Goal: Communication & Community: Answer question/provide support

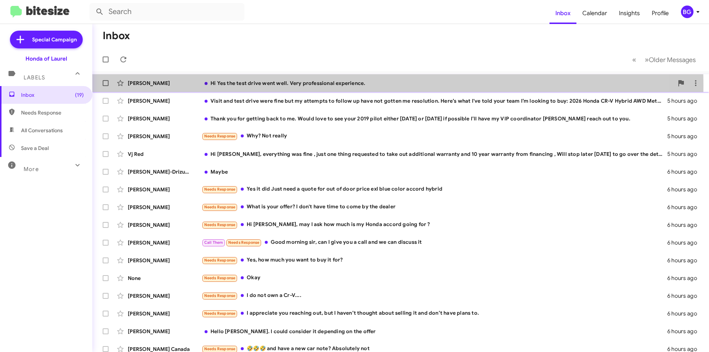
click at [311, 85] on div "Hi Yes the test drive went well. Very professional experience." at bounding box center [438, 82] width 472 height 7
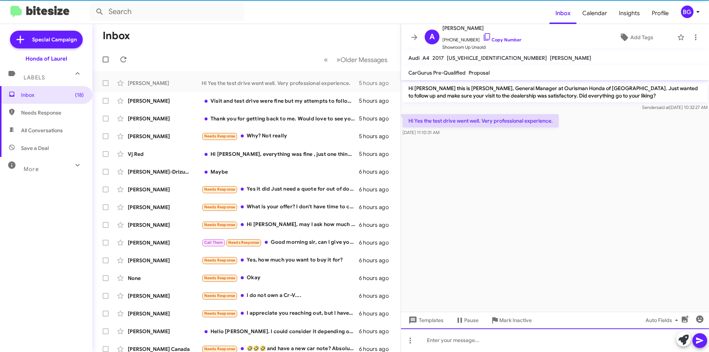
click at [479, 340] on div at bounding box center [555, 340] width 308 height 24
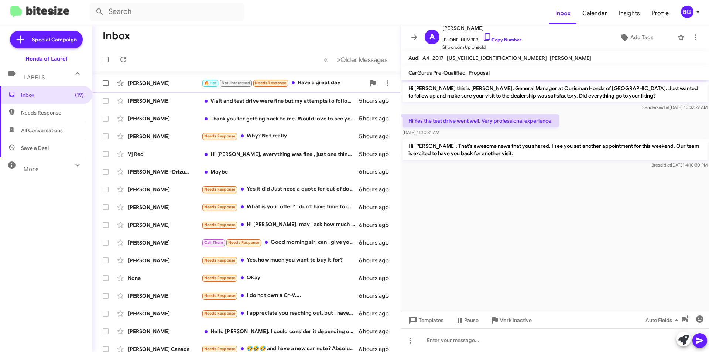
click at [321, 83] on div "🔥 Hot Not-Interested Needs Response Have a great day" at bounding box center [284, 83] width 164 height 8
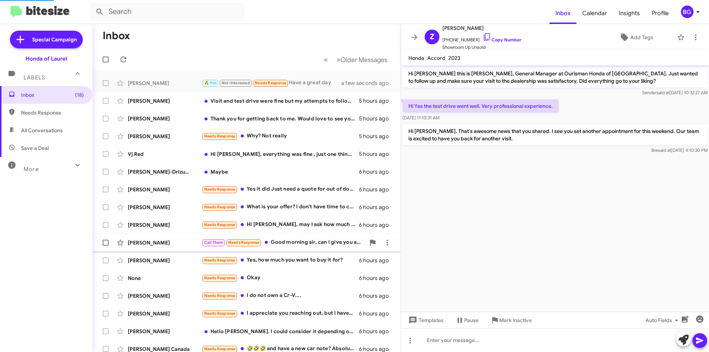
scroll to position [22, 0]
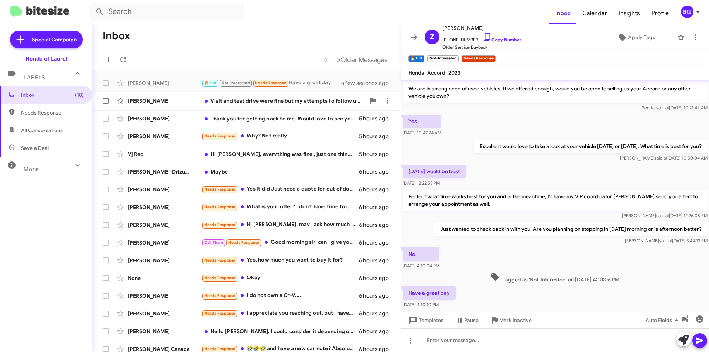
click at [182, 99] on div "[PERSON_NAME]" at bounding box center [165, 100] width 74 height 7
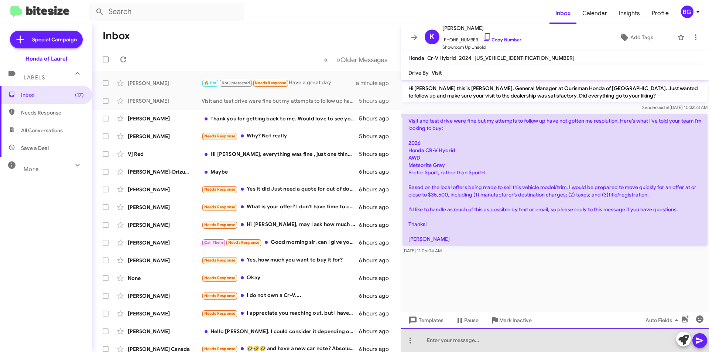
click at [451, 339] on div at bounding box center [555, 340] width 308 height 24
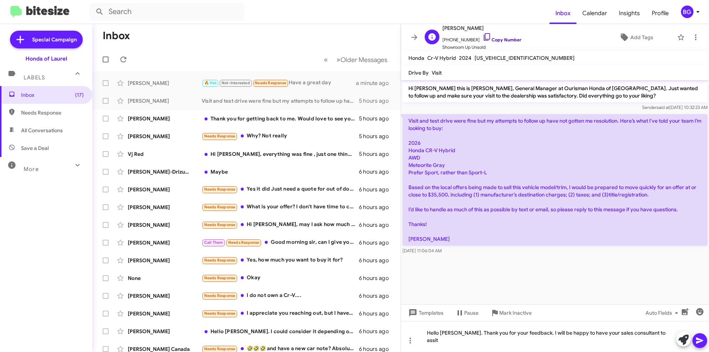
click at [493, 38] on link "Copy Number" at bounding box center [502, 40] width 39 height 6
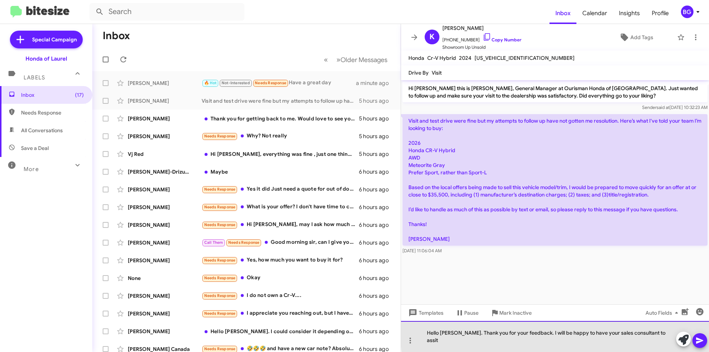
click at [643, 340] on div "Hello [PERSON_NAME]. Thank you for your feedback. I will be happy to have your …" at bounding box center [555, 336] width 308 height 31
drag, startPoint x: 486, startPoint y: 336, endPoint x: 468, endPoint y: 334, distance: 18.6
click at [459, 332] on div "Hello [PERSON_NAME]. Thank you for your feedback. I will be happy to have your …" at bounding box center [555, 336] width 308 height 31
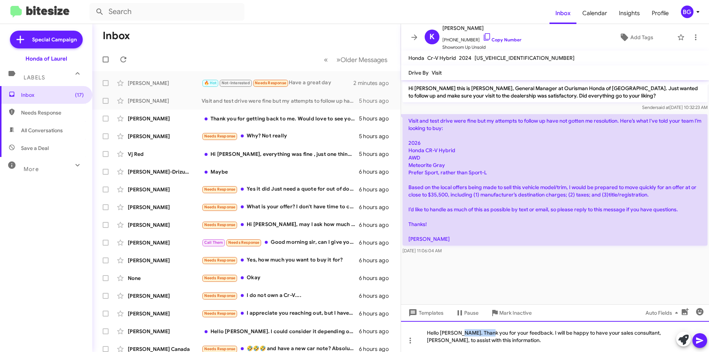
click at [484, 336] on div "Hello [PERSON_NAME]. Thank you for your feedback. I will be happy to have your …" at bounding box center [555, 336] width 308 height 31
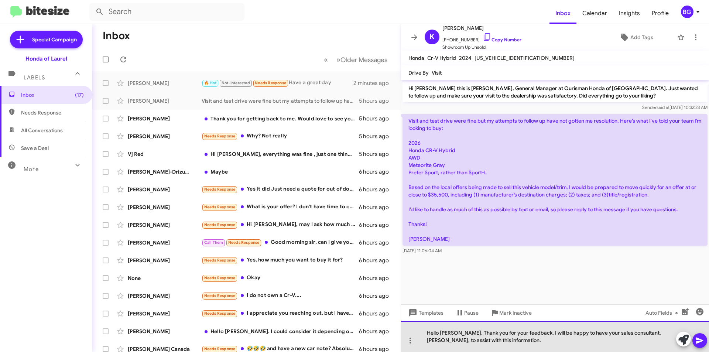
click at [482, 338] on div "Hello [PERSON_NAME]. Thank you for your feedback. I will be happy to have your …" at bounding box center [555, 336] width 308 height 31
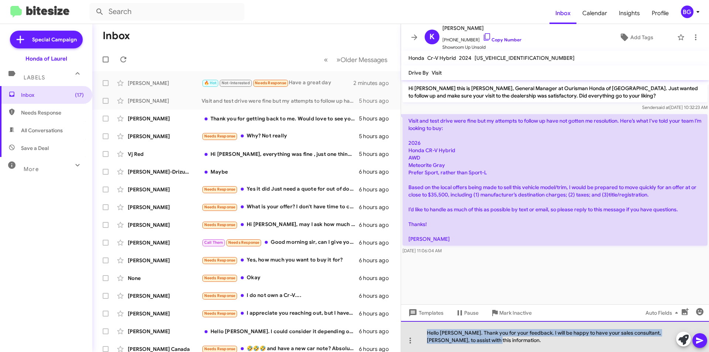
drag, startPoint x: 480, startPoint y: 339, endPoint x: 426, endPoint y: 328, distance: 55.3
click at [426, 328] on div "Hello [PERSON_NAME]. Thank you for your feedback. I will be happy to have your …" at bounding box center [555, 336] width 308 height 31
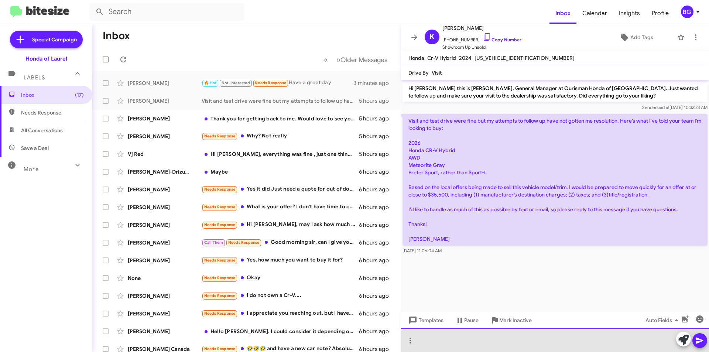
click at [453, 339] on div at bounding box center [555, 340] width 308 height 24
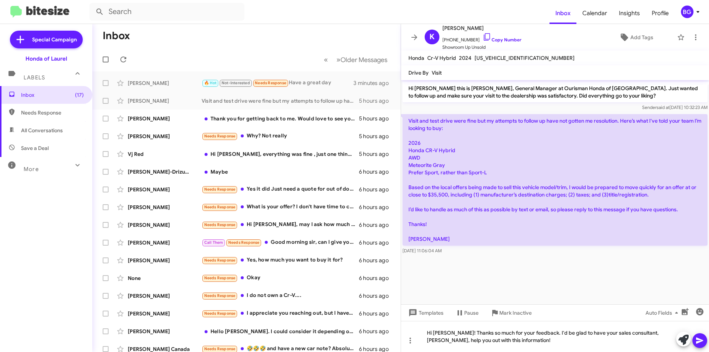
click at [696, 339] on icon at bounding box center [699, 341] width 7 height 6
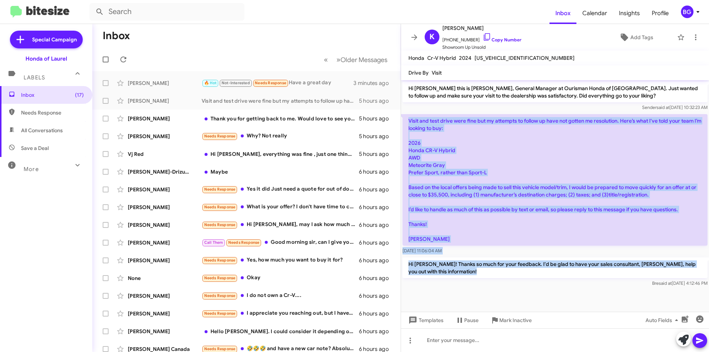
drag, startPoint x: 443, startPoint y: 287, endPoint x: 405, endPoint y: 121, distance: 170.5
click at [405, 117] on div "Hi [PERSON_NAME] this is [PERSON_NAME], General Manager at Ourisman Honda of [G…" at bounding box center [555, 184] width 308 height 208
copy div "Visit and test drive were fine but my attempts to follow up have not gotten me …"
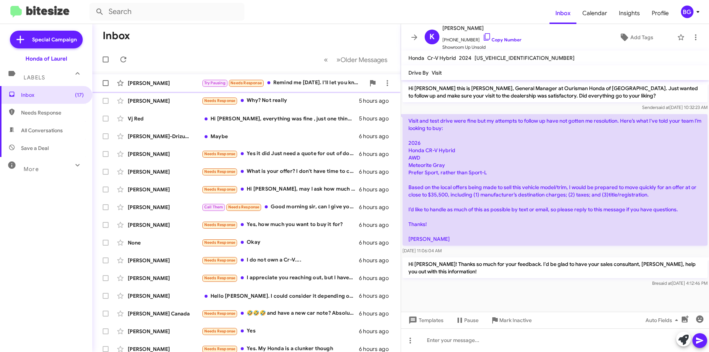
click at [295, 83] on div "Try Pausing Needs Response Remind me [DATE]. I'll let you know." at bounding box center [284, 83] width 164 height 8
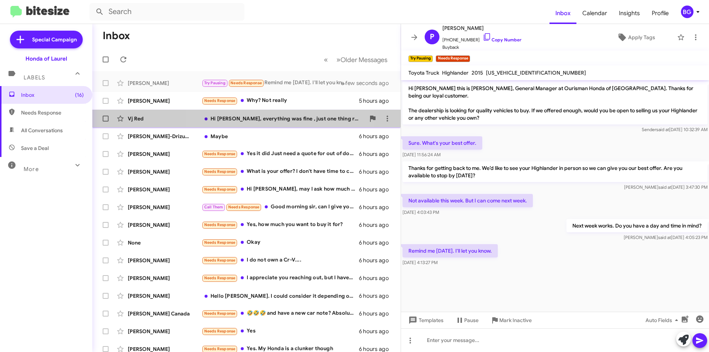
click at [284, 121] on div "Hi [PERSON_NAME], everything was fine , just one thing requested to take out ad…" at bounding box center [284, 118] width 164 height 7
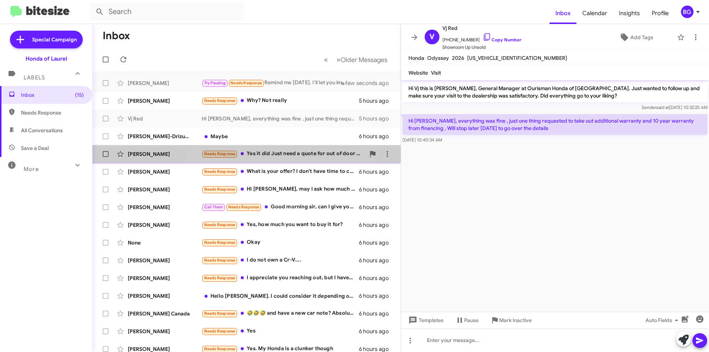
click at [271, 155] on div "Needs Response Yes it did Just need a quote for out of door price exl blue colo…" at bounding box center [284, 154] width 164 height 8
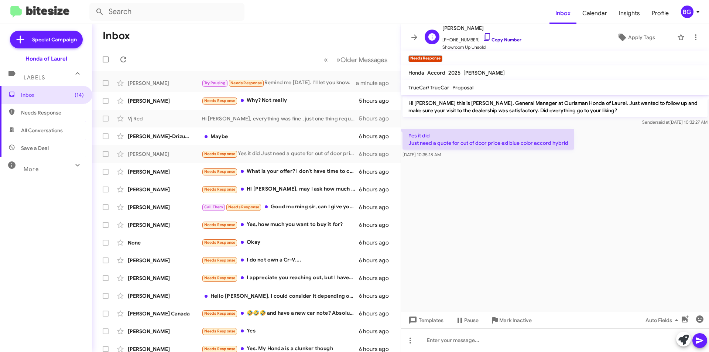
click at [495, 39] on link "Copy Number" at bounding box center [502, 40] width 39 height 6
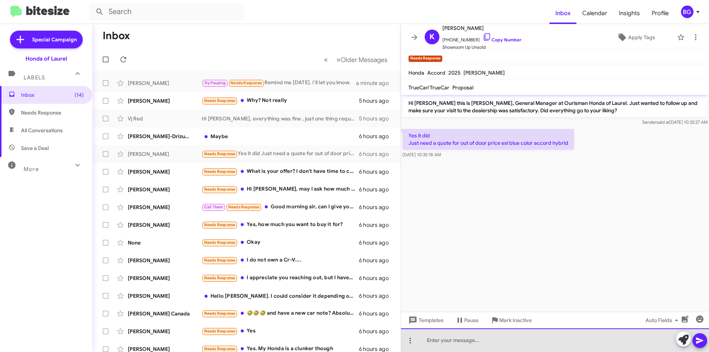
click at [455, 340] on div at bounding box center [555, 340] width 308 height 24
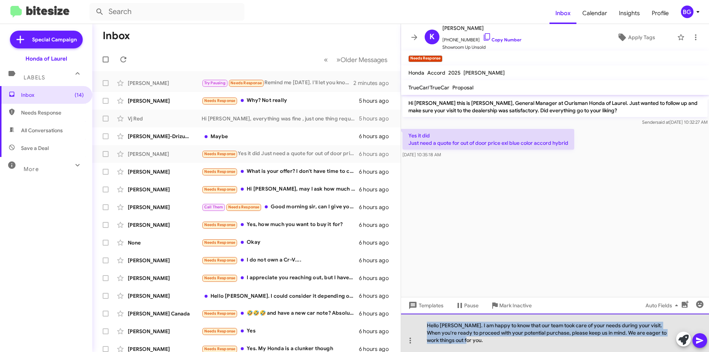
drag, startPoint x: 448, startPoint y: 343, endPoint x: 430, endPoint y: 321, distance: 28.6
click at [422, 319] on div "Hello [PERSON_NAME]. I am happy to know that our team took care of your needs d…" at bounding box center [555, 333] width 308 height 38
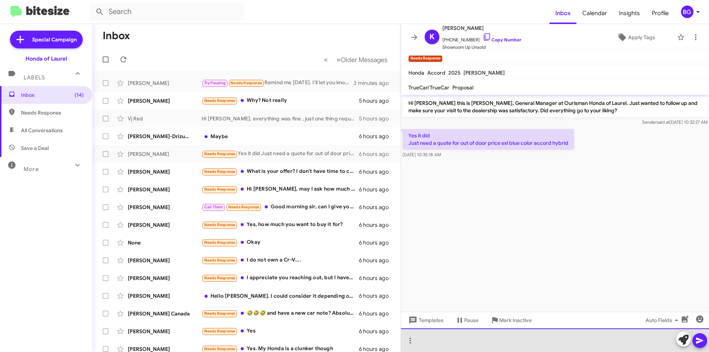
click at [443, 340] on div at bounding box center [555, 340] width 308 height 24
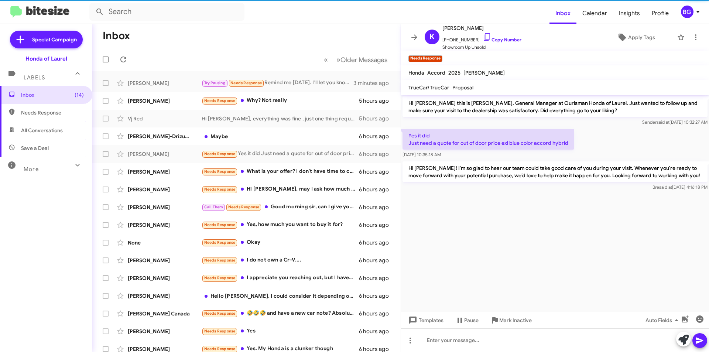
click at [556, 233] on cdk-virtual-scroll-viewport "Hi [PERSON_NAME] this is [PERSON_NAME], General Manager at Ourisman Honda of La…" at bounding box center [555, 203] width 308 height 217
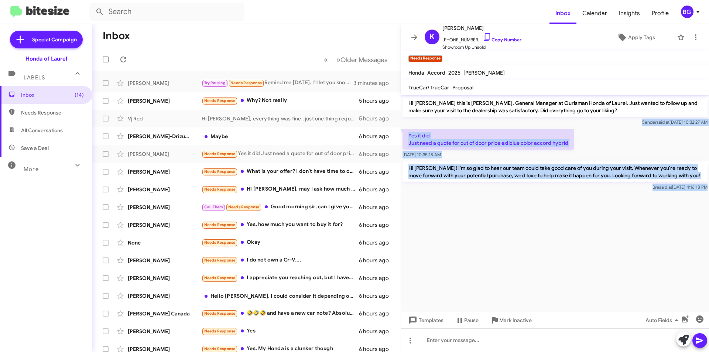
drag, startPoint x: 630, startPoint y: 219, endPoint x: 405, endPoint y: 124, distance: 243.9
click at [405, 124] on cdk-virtual-scroll-viewport "Hi [PERSON_NAME] this is [PERSON_NAME], General Manager at Ourisman Honda of La…" at bounding box center [555, 203] width 308 height 217
copy div "Sender said at [DATE] 10:32:27 AM Yes it did Just need a quote for out of door …"
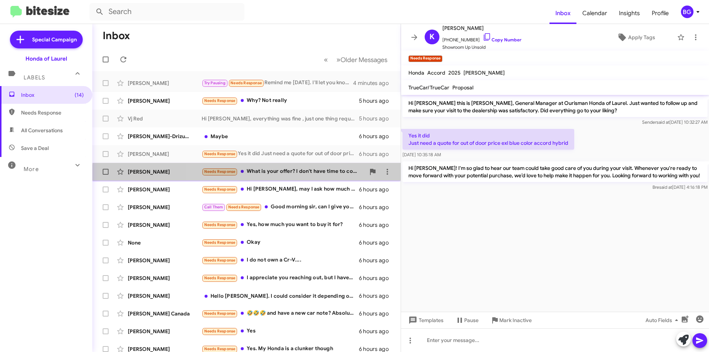
drag, startPoint x: 269, startPoint y: 176, endPoint x: 316, endPoint y: 171, distance: 46.8
click at [269, 175] on div "Needs Response What is your offer? I don't have time to come by the dealer" at bounding box center [284, 171] width 164 height 8
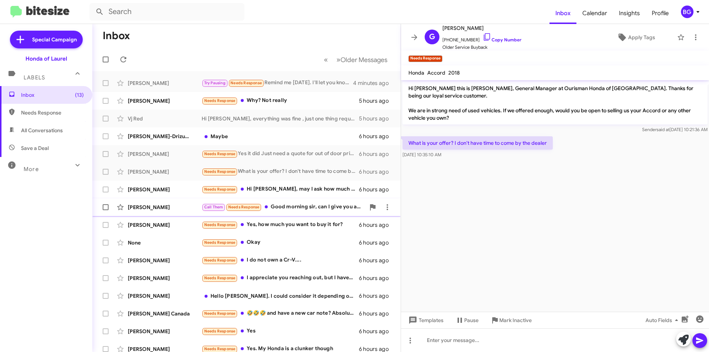
click at [298, 209] on div "Call Them Needs Response Good morning sir, can I give you a call and we can dis…" at bounding box center [284, 207] width 164 height 8
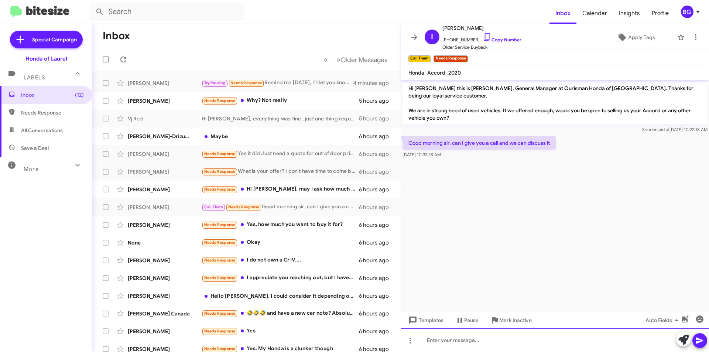
click at [453, 346] on div at bounding box center [555, 340] width 308 height 24
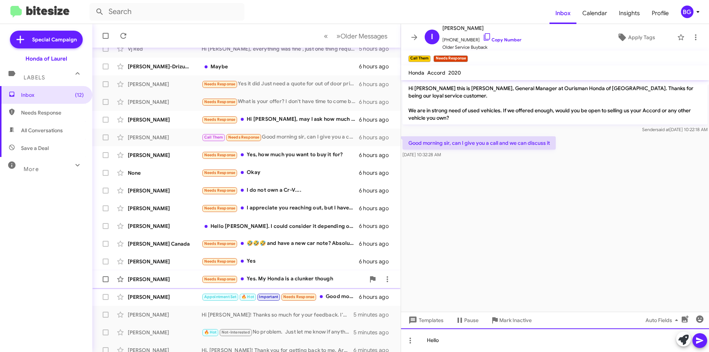
scroll to position [77, 0]
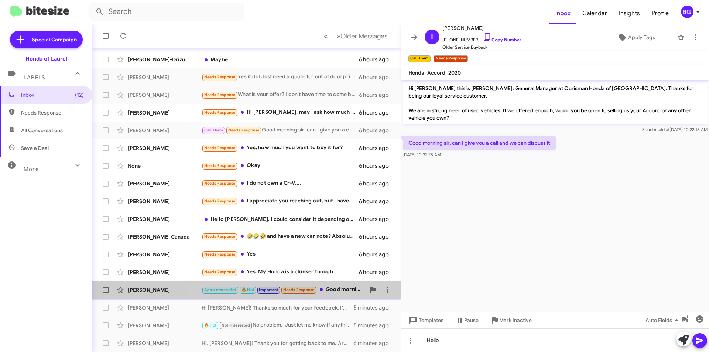
click at [332, 289] on div "Appointment Set 🔥 Hot Important Needs Response Good morning. What's the max you…" at bounding box center [284, 289] width 164 height 8
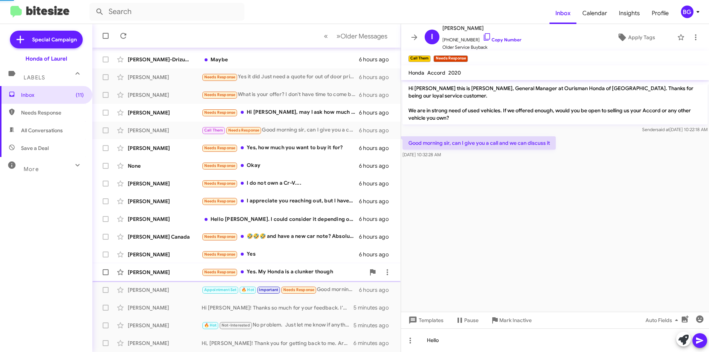
scroll to position [443, 0]
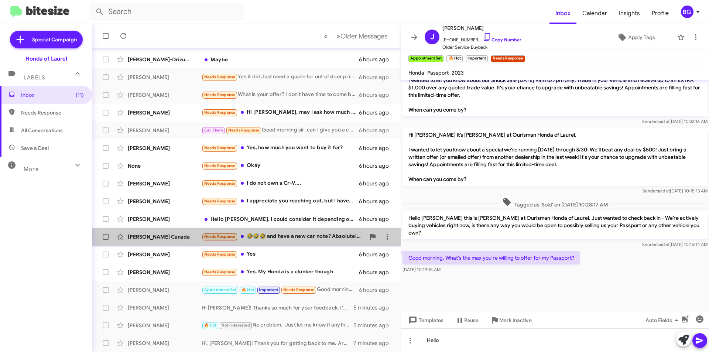
click at [294, 239] on div "Needs Response 🤣🤣🤣 and have a new car note? Absolutely not" at bounding box center [284, 236] width 164 height 8
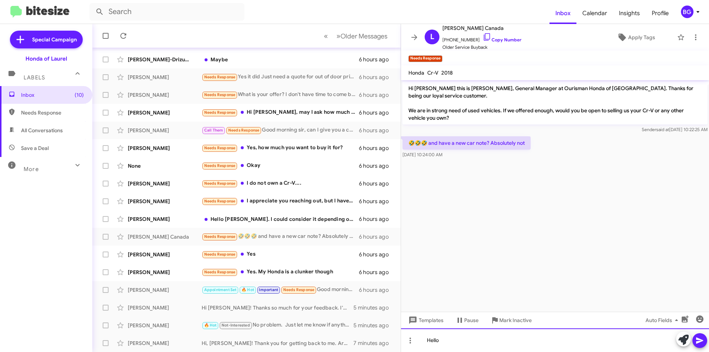
click at [454, 345] on div "Hello" at bounding box center [555, 340] width 308 height 24
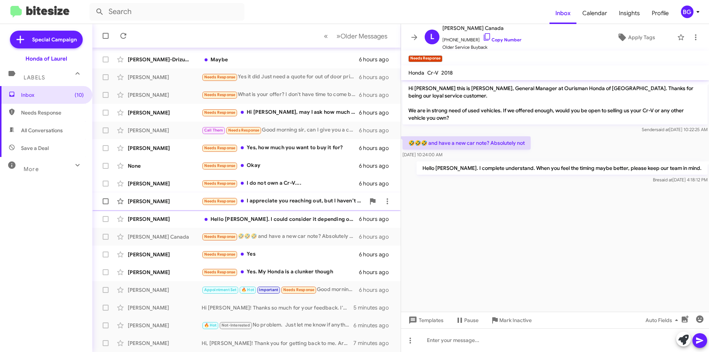
drag, startPoint x: 297, startPoint y: 199, endPoint x: 305, endPoint y: 201, distance: 8.9
click at [300, 200] on div "Needs Response I appreciate you reaching out, but I haven’t thought about selli…" at bounding box center [284, 201] width 164 height 8
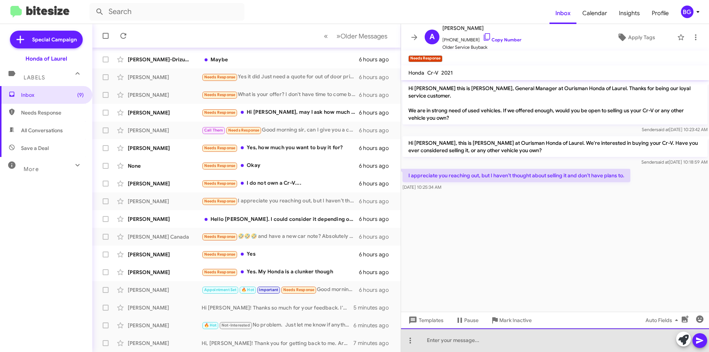
click at [436, 341] on div at bounding box center [555, 340] width 308 height 24
click at [439, 338] on div at bounding box center [555, 340] width 308 height 24
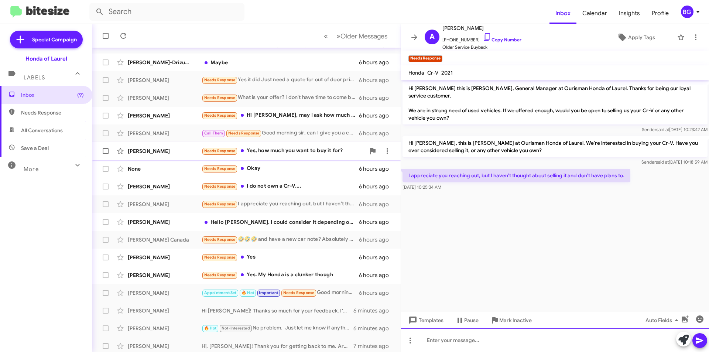
scroll to position [77, 0]
